Goal: Task Accomplishment & Management: Manage account settings

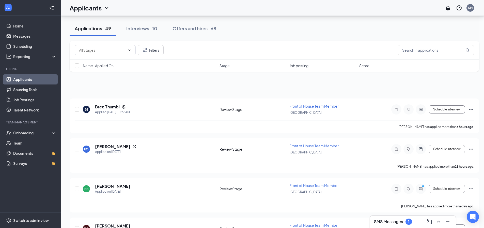
click at [139, 21] on button "Interviews · 10" at bounding box center [141, 28] width 41 height 15
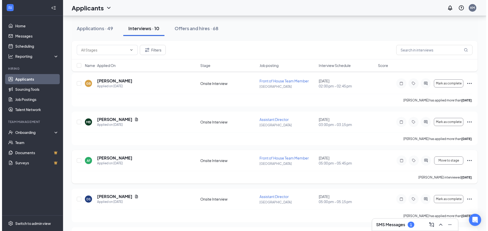
scroll to position [25, 0]
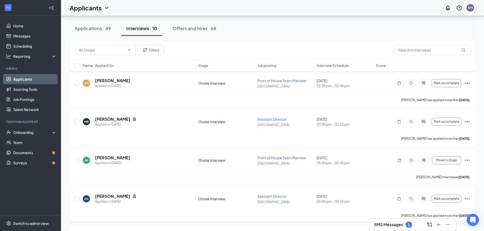
click at [153, 201] on div "DS [PERSON_NAME] Applied on [DATE]" at bounding box center [139, 199] width 112 height 11
click at [111, 199] on h5 "[PERSON_NAME]" at bounding box center [112, 197] width 35 height 6
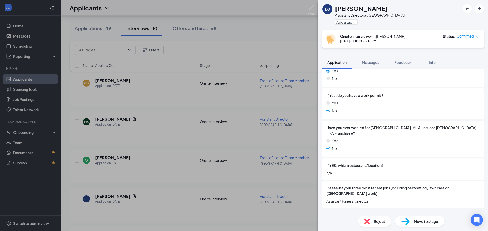
scroll to position [107, 0]
click at [333, 210] on div "Availability" at bounding box center [339, 212] width 18 height 5
click at [141, 160] on div "DS [PERSON_NAME] Assistant Director at [GEOGRAPHIC_DATA] Add a tag Onsite Inter…" at bounding box center [244, 115] width 488 height 231
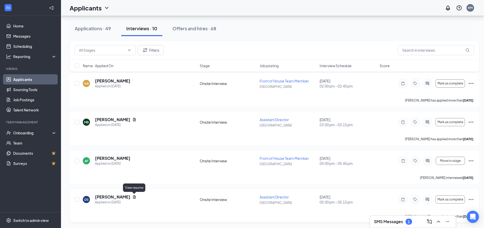
click at [135, 197] on icon "Document" at bounding box center [134, 196] width 3 height 3
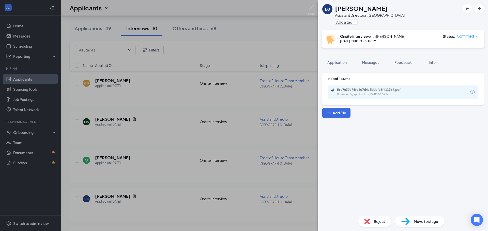
click at [386, 93] on div "Uploaded by applicant on [DATE] 10:06:14" at bounding box center [375, 95] width 76 height 4
click at [262, 26] on div "DS [PERSON_NAME] Assistant Director at [GEOGRAPHIC_DATA] Add a tag Onsite Inter…" at bounding box center [244, 115] width 488 height 231
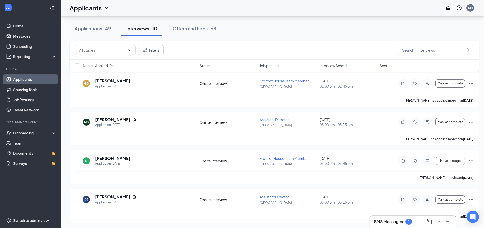
click at [388, 218] on div "SMS Messages 1" at bounding box center [413, 221] width 78 height 8
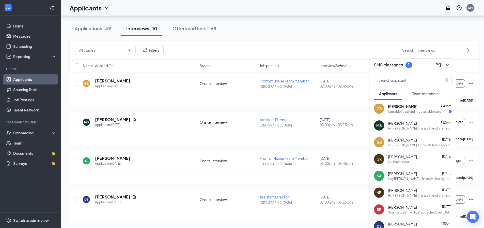
click at [412, 112] on div "I am able to attend the available date" at bounding box center [414, 111] width 53 height 4
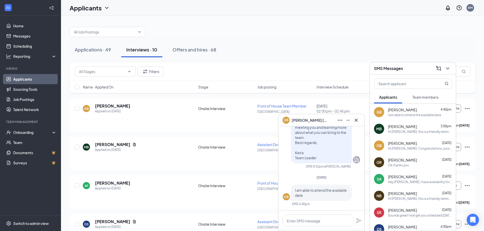
click at [313, 119] on span "[PERSON_NAME]" at bounding box center [310, 121] width 36 height 6
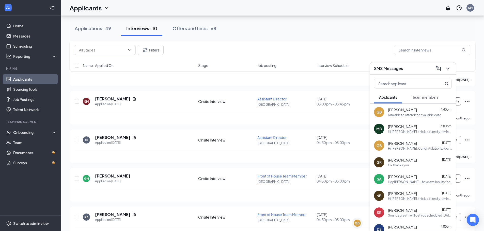
scroll to position [254, 0]
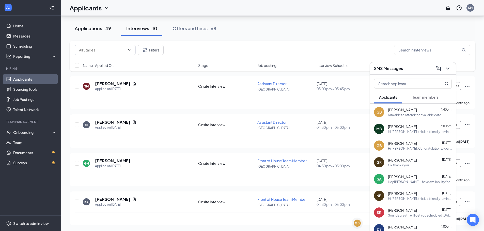
click at [103, 32] on button "Applications · 49" at bounding box center [93, 28] width 46 height 15
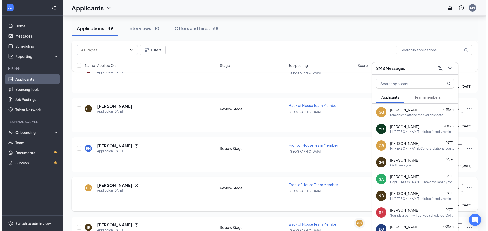
scroll to position [290, 0]
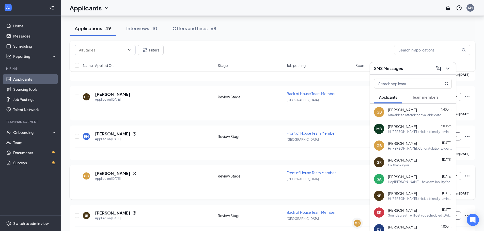
click at [154, 183] on div "GB [PERSON_NAME] Applied on [DATE] Review Stage Front of House Team Member [GEO…" at bounding box center [273, 178] width 396 height 17
click at [115, 171] on h5 "[PERSON_NAME]" at bounding box center [112, 174] width 35 height 6
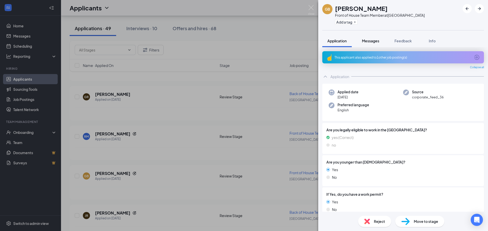
click at [366, 43] on span "Messages" at bounding box center [370, 41] width 17 height 5
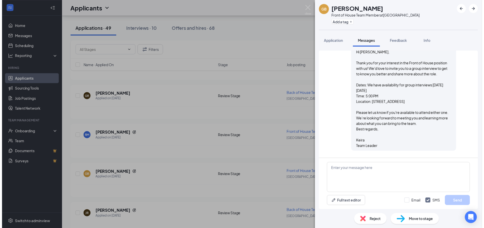
scroll to position [224, 0]
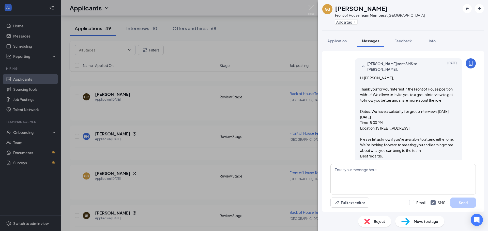
click at [270, 82] on div "GB [PERSON_NAME] Front of House Team Member at [GEOGRAPHIC_DATA] Add a tag Appl…" at bounding box center [244, 115] width 488 height 231
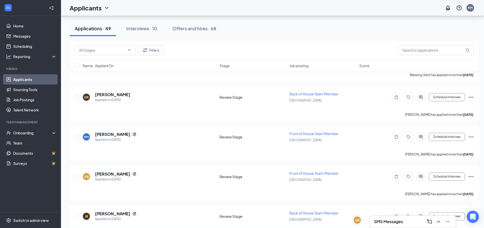
click at [401, 218] on div "SMS Messages" at bounding box center [413, 221] width 78 height 8
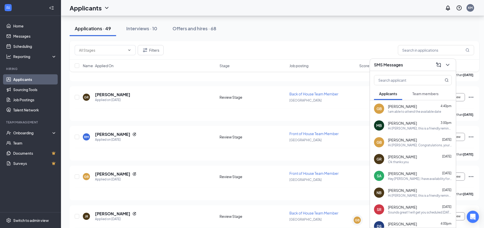
click at [409, 140] on span "[PERSON_NAME]" at bounding box center [402, 139] width 29 height 5
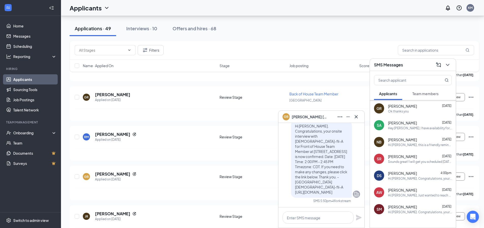
scroll to position [51, 0]
click at [404, 195] on div "Hi [PERSON_NAME], Just wanted to reach out one last time. We'd love to invite y…" at bounding box center [420, 195] width 64 height 4
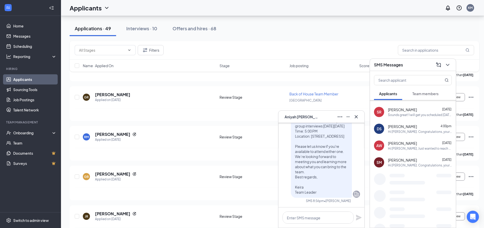
scroll to position [117, 0]
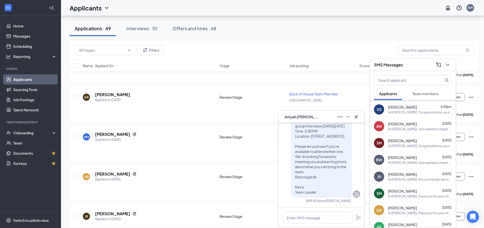
click at [411, 158] on span "[PERSON_NAME]" at bounding box center [402, 157] width 29 height 5
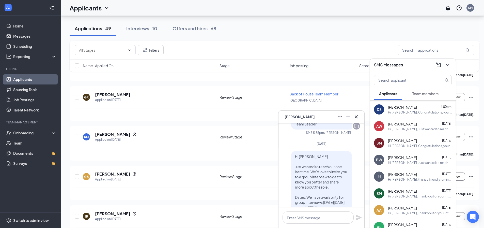
scroll to position [0, 0]
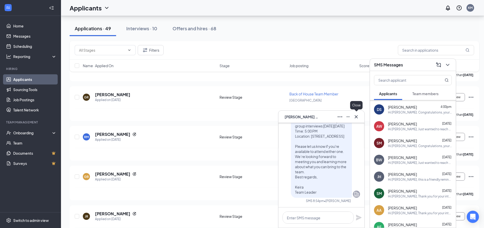
click at [356, 118] on icon "Cross" at bounding box center [356, 117] width 6 height 6
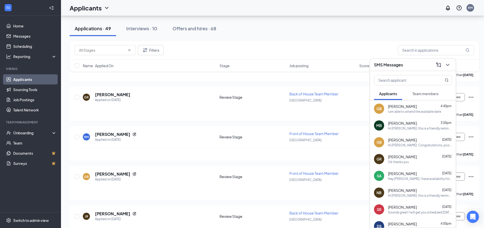
click at [401, 145] on div "Hi [PERSON_NAME]. Congratulations, your onsite interview with [DEMOGRAPHIC_DATA…" at bounding box center [420, 145] width 64 height 4
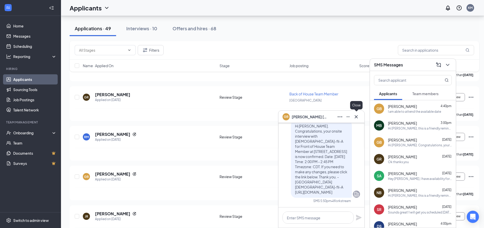
click at [358, 118] on icon "Cross" at bounding box center [356, 117] width 6 height 6
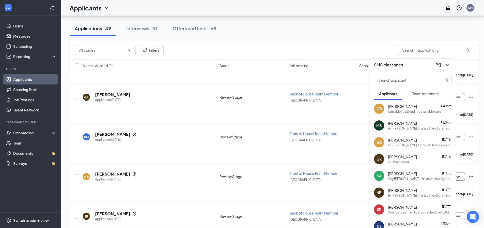
click at [389, 112] on div "I am able to attend the available date" at bounding box center [414, 111] width 53 height 4
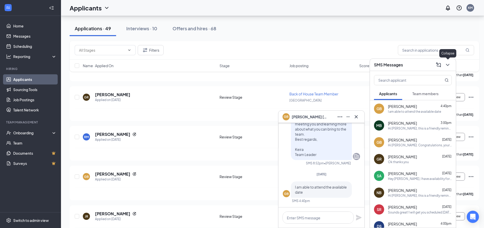
click at [448, 66] on icon "ChevronDown" at bounding box center [448, 65] width 6 height 6
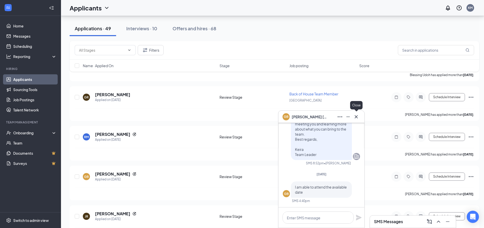
click at [355, 120] on button at bounding box center [356, 117] width 8 height 8
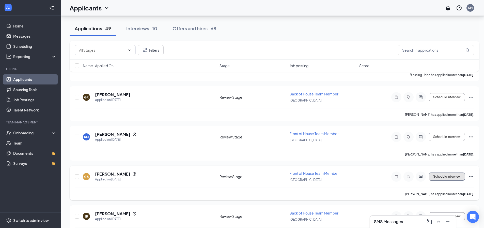
click at [452, 175] on button "Schedule Interview" at bounding box center [447, 176] width 36 height 8
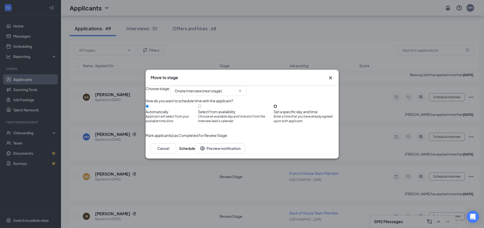
drag, startPoint x: 280, startPoint y: 108, endPoint x: 283, endPoint y: 110, distance: 3.5
click at [277, 107] on input "Set a specific day and time Enter a time that you have already agreed upon with…" at bounding box center [275, 105] width 3 height 3
radio input "true"
radio input "false"
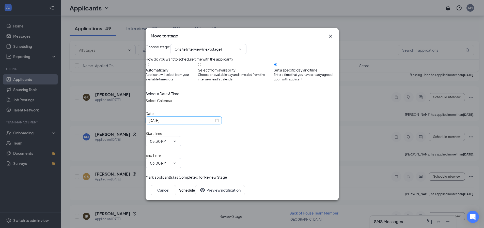
click at [201, 123] on input "[DATE]" at bounding box center [182, 120] width 66 height 6
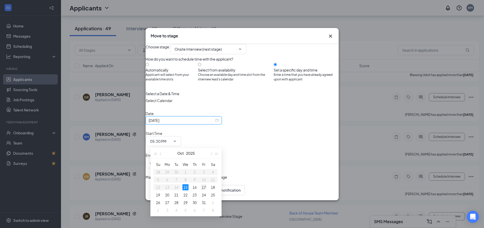
type input "[DATE]"
click at [203, 186] on div "17" at bounding box center [204, 187] width 6 height 6
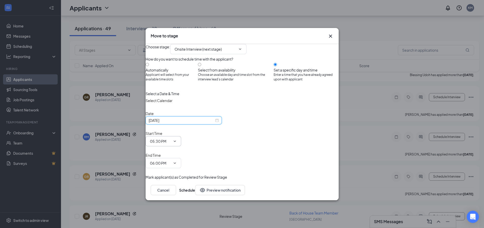
click at [181, 140] on span "05:30 PM" at bounding box center [164, 141] width 36 height 10
click at [181, 143] on span "05:30 PM" at bounding box center [164, 141] width 36 height 10
click at [177, 141] on icon "ChevronDown" at bounding box center [175, 141] width 4 height 4
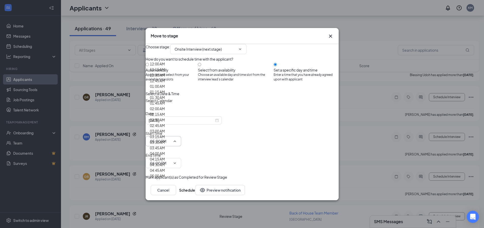
scroll to position [737, 0]
type input "05:00 PM"
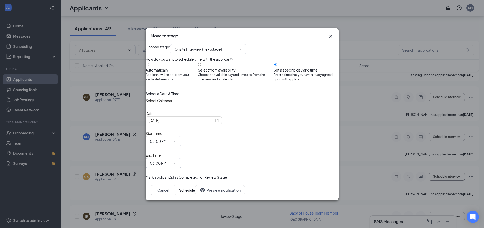
click at [171, 160] on input "06:00 PM" at bounding box center [160, 163] width 21 height 6
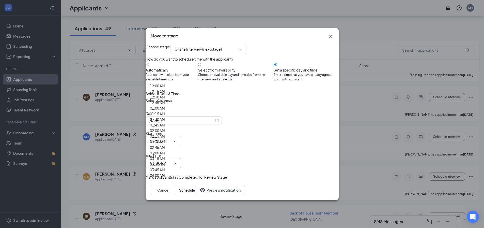
scroll to position [813, 0]
type input "05:45 PM"
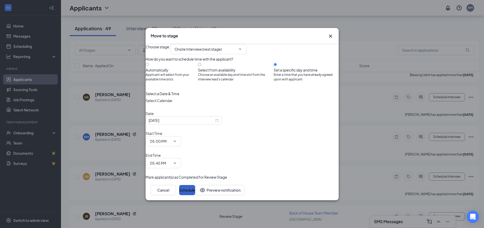
drag, startPoint x: 317, startPoint y: 178, endPoint x: 304, endPoint y: 176, distance: 12.6
click at [195, 185] on button "Schedule" at bounding box center [187, 190] width 16 height 10
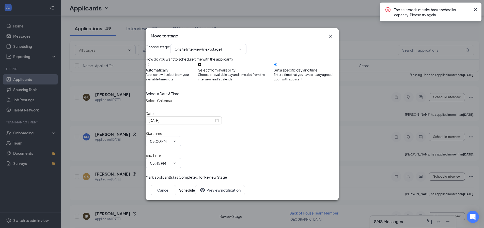
click at [201, 66] on input "Select from availability Choose an available day and time slot from the intervi…" at bounding box center [199, 64] width 3 height 3
radio input "true"
radio input "false"
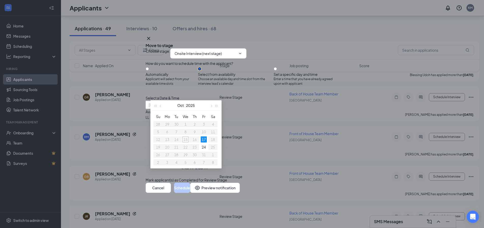
click at [206, 139] on div "17" at bounding box center [204, 139] width 6 height 6
click at [229, 173] on div "Choose stage : Onsite Interview (next stage) How do you want to schedule time w…" at bounding box center [242, 115] width 193 height 134
type input "[DATE]"
click at [152, 35] on icon "Cross" at bounding box center [149, 38] width 6 height 6
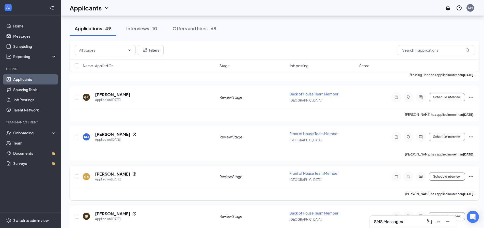
click at [470, 177] on icon "Ellipses" at bounding box center [471, 176] width 6 height 6
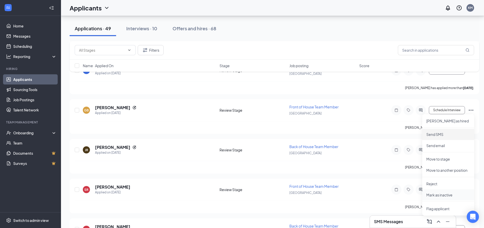
scroll to position [366, 0]
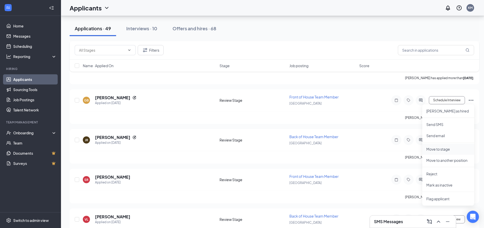
click at [439, 151] on p "Move to stage" at bounding box center [448, 148] width 44 height 5
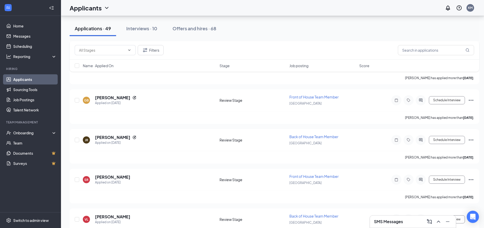
type input "Onsite Interview (next stage)"
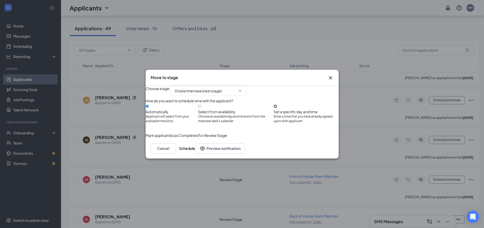
click at [277, 108] on input "Set a specific day and time Enter a time that you have already agreed upon with…" at bounding box center [275, 105] width 3 height 3
radio input "true"
radio input "false"
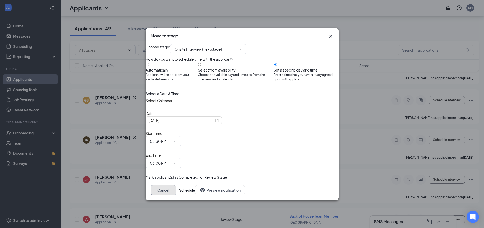
click at [176, 185] on button "Cancel" at bounding box center [163, 190] width 25 height 10
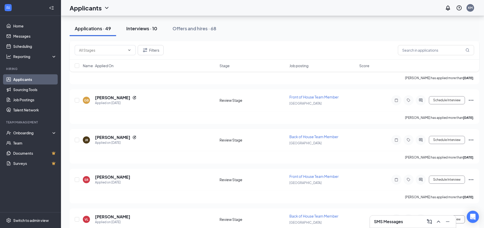
click at [141, 25] on div "Interviews · 10" at bounding box center [141, 28] width 31 height 6
